Goal: Information Seeking & Learning: Learn about a topic

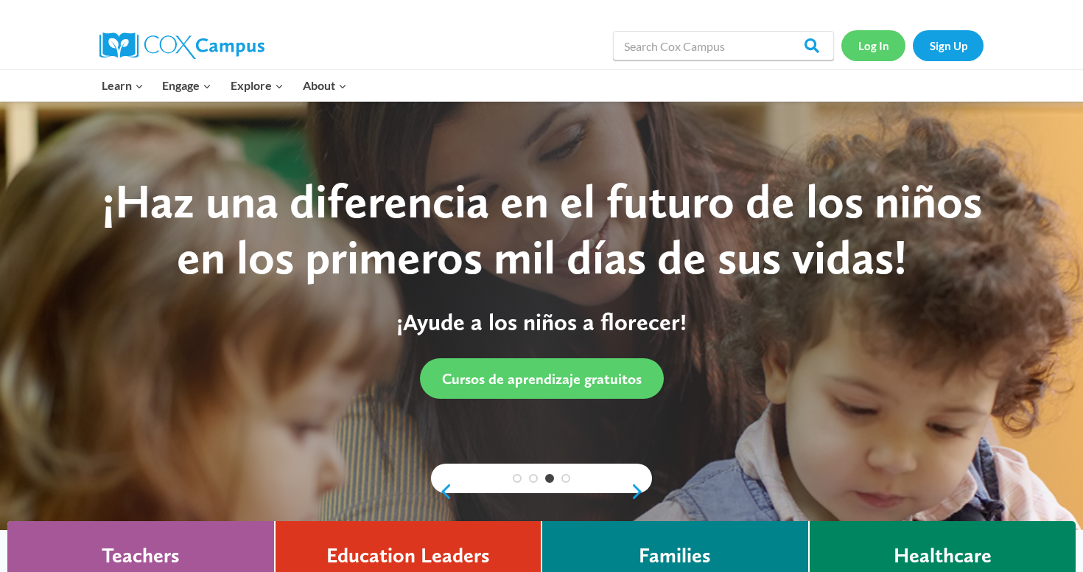
click at [870, 54] on link "Log In" at bounding box center [873, 45] width 64 height 30
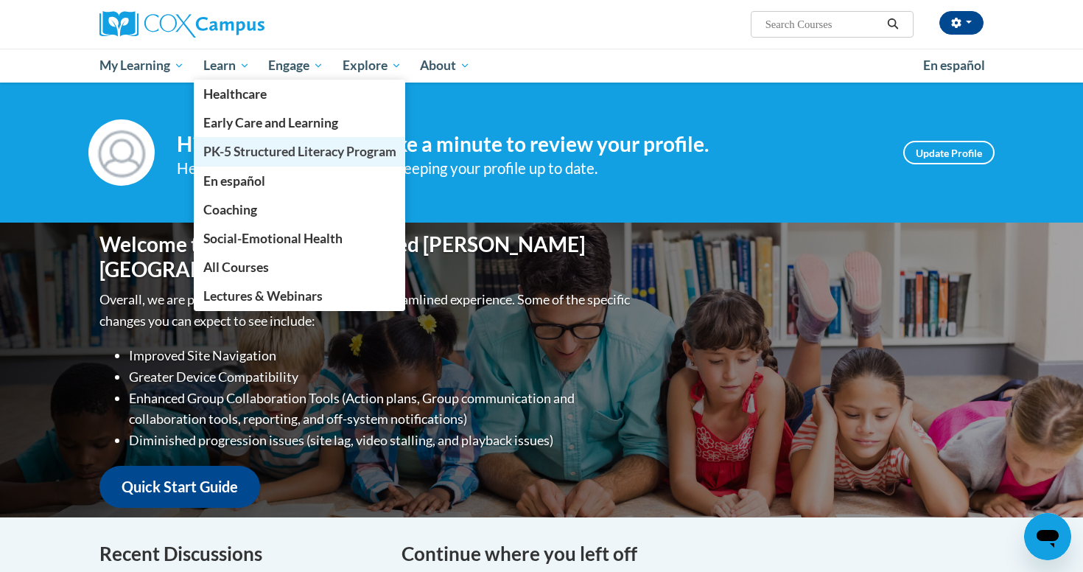
click at [236, 150] on span "PK-5 Structured Literacy Program" at bounding box center [299, 151] width 193 height 15
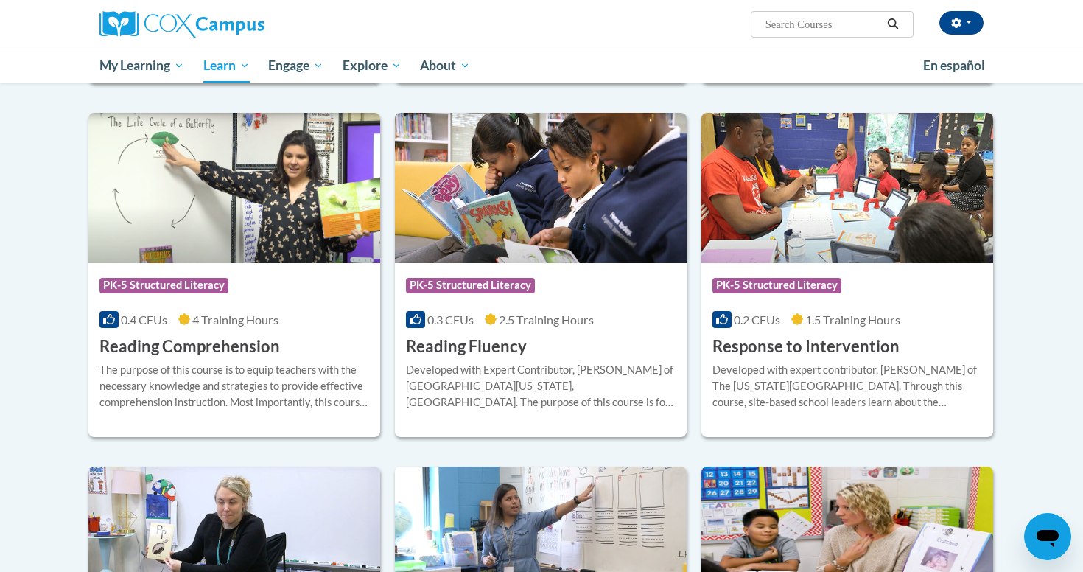
scroll to position [1183, 0]
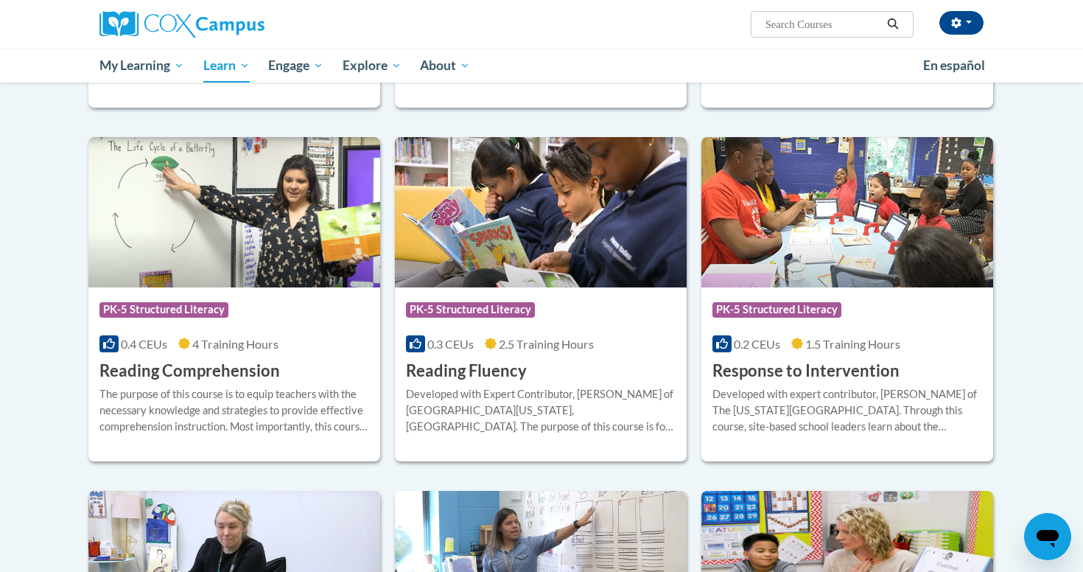
click at [302, 281] on img at bounding box center [234, 212] width 292 height 150
